Goal: Task Accomplishment & Management: Use online tool/utility

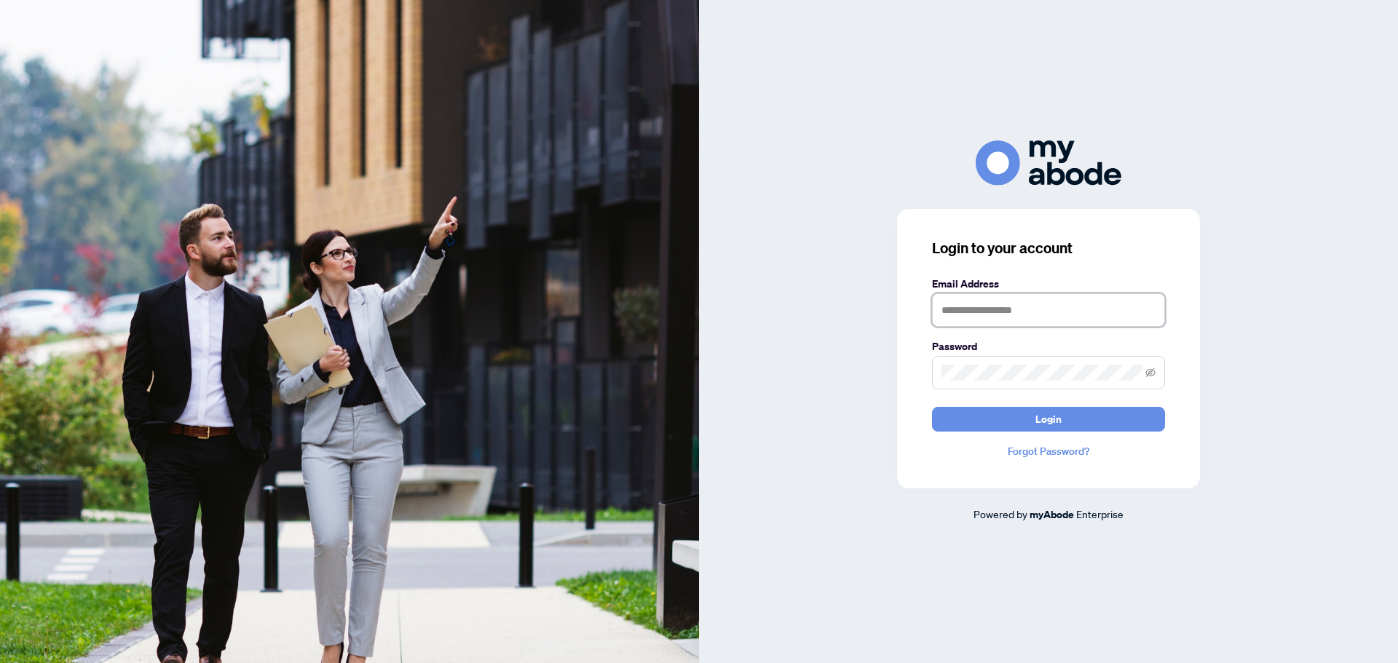
click at [1003, 317] on input "text" at bounding box center [1048, 309] width 233 height 33
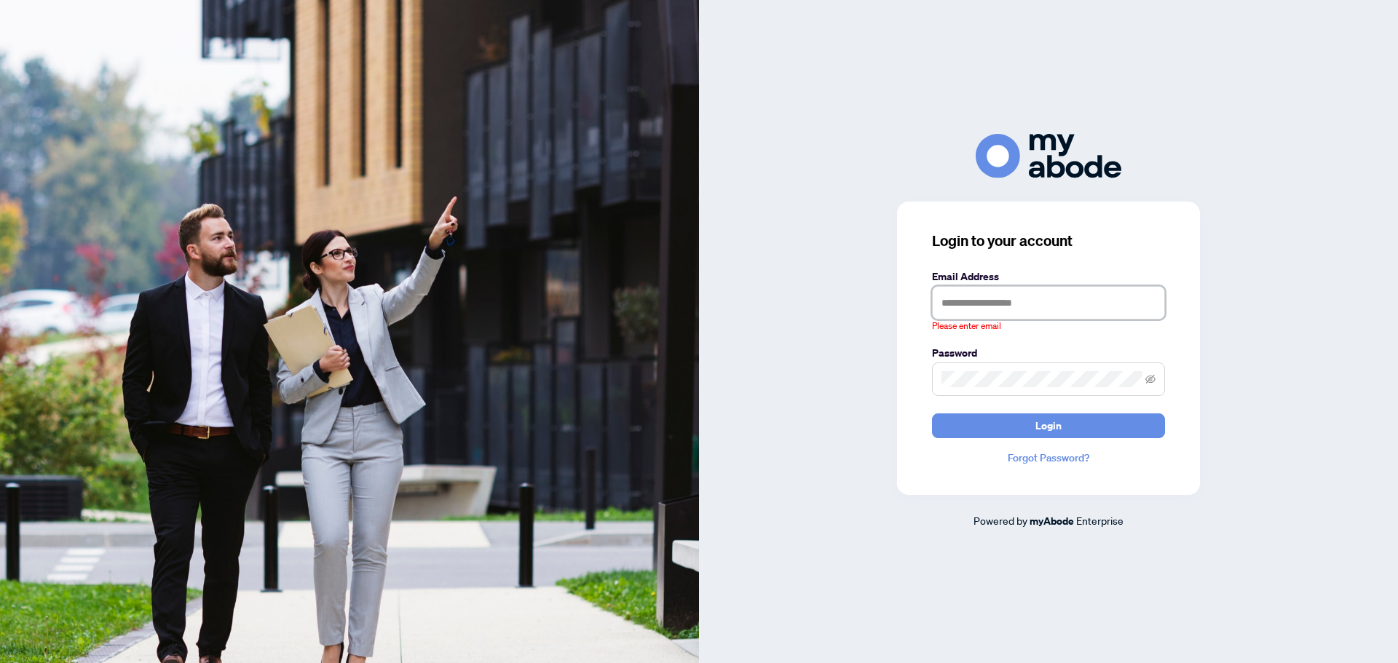
type input "**********"
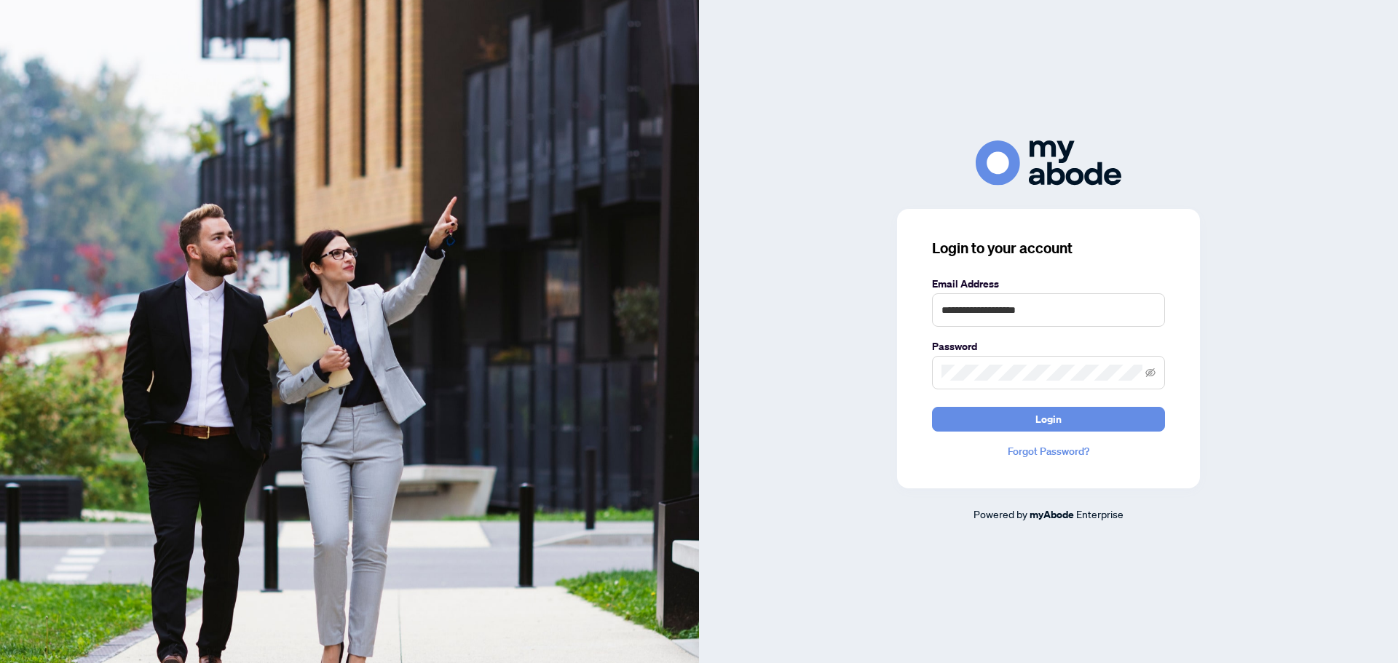
click at [932, 407] on button "Login" at bounding box center [1048, 419] width 233 height 25
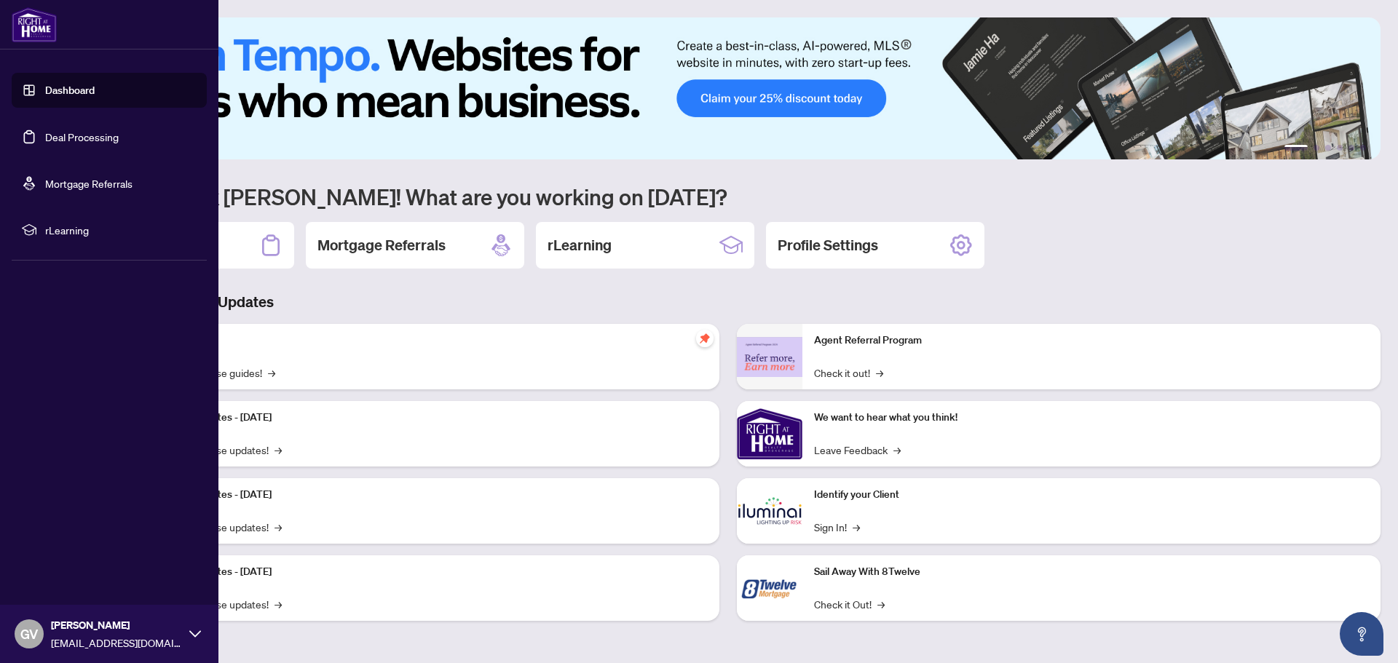
click at [75, 135] on link "Deal Processing" at bounding box center [82, 136] width 74 height 13
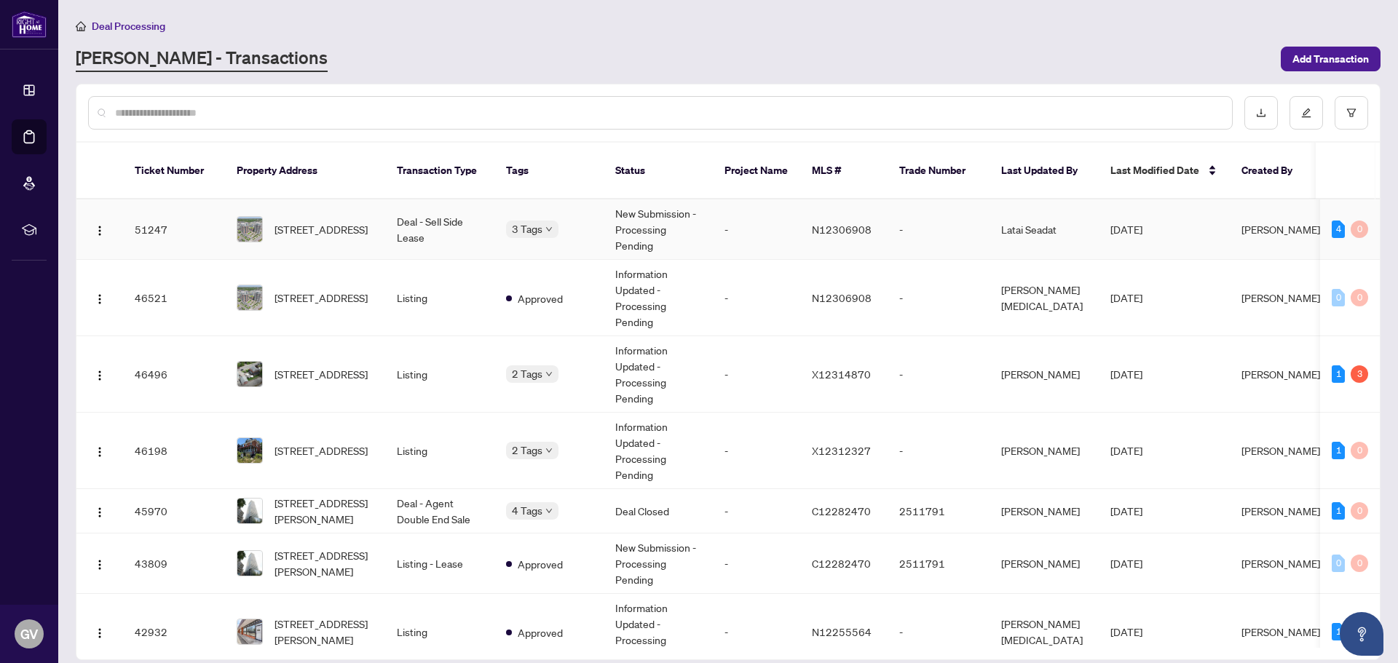
click at [417, 210] on td "Deal - Sell Side Lease" at bounding box center [439, 229] width 109 height 60
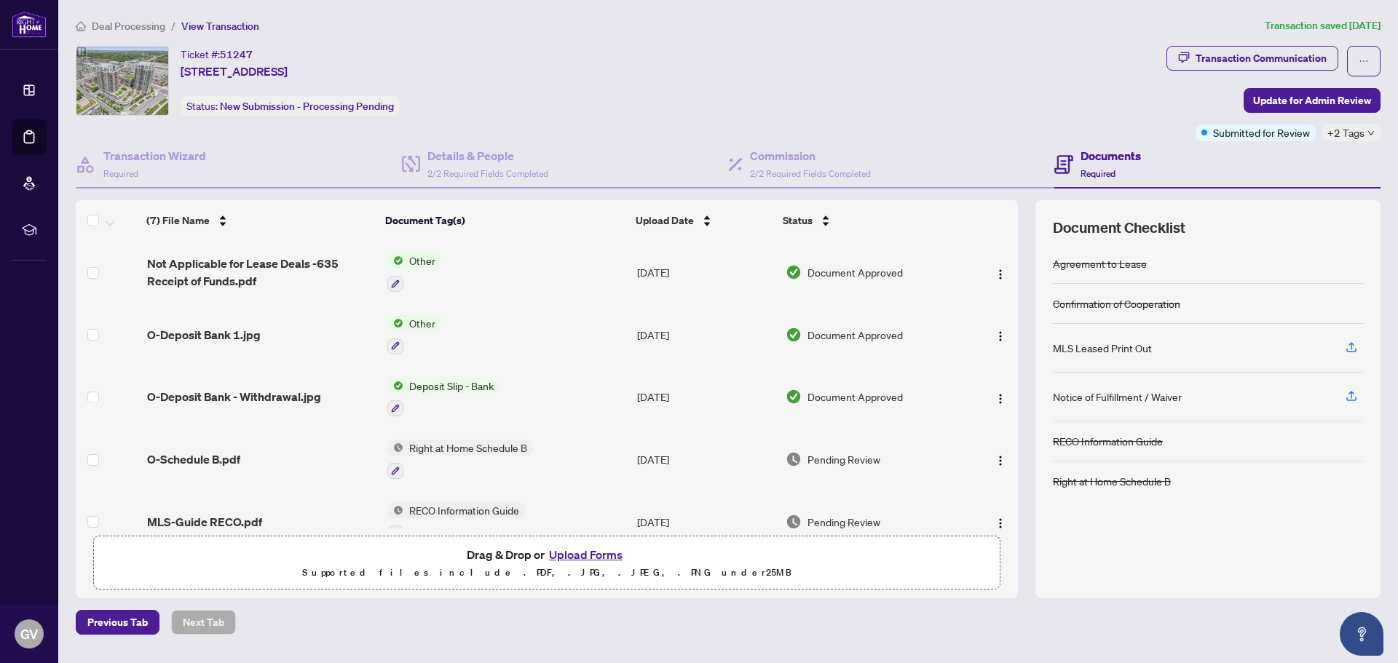
click at [1084, 159] on h4 "Documents" at bounding box center [1110, 155] width 60 height 17
click at [1262, 61] on div "Transaction Communication" at bounding box center [1260, 58] width 131 height 23
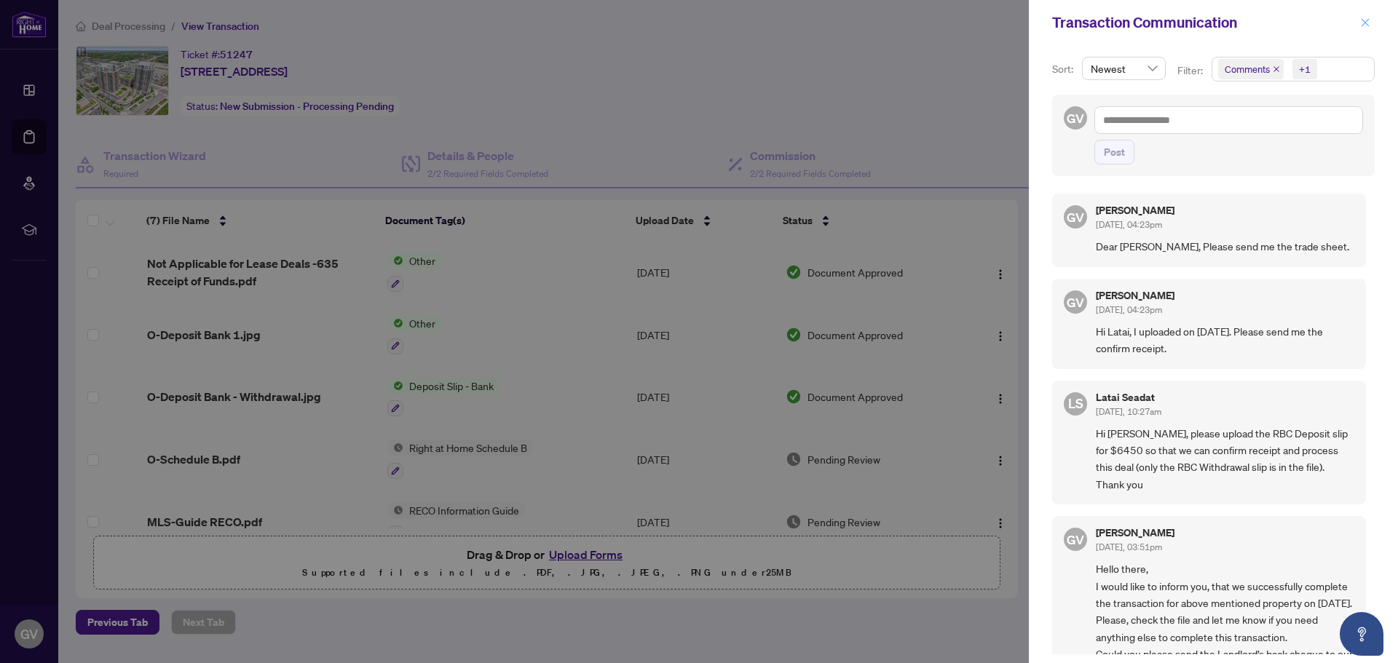
click at [1364, 20] on icon "close" at bounding box center [1365, 22] width 10 height 10
